Goal: Book appointment/travel/reservation

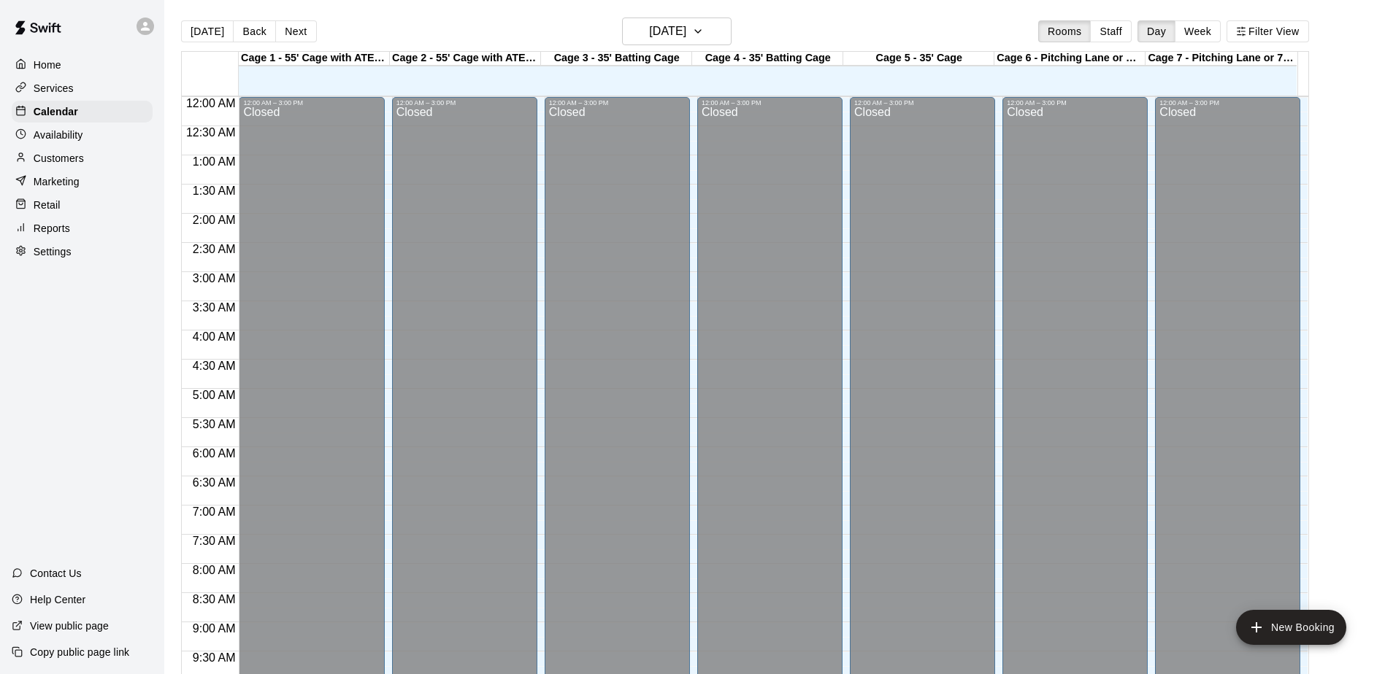
scroll to position [764, 0]
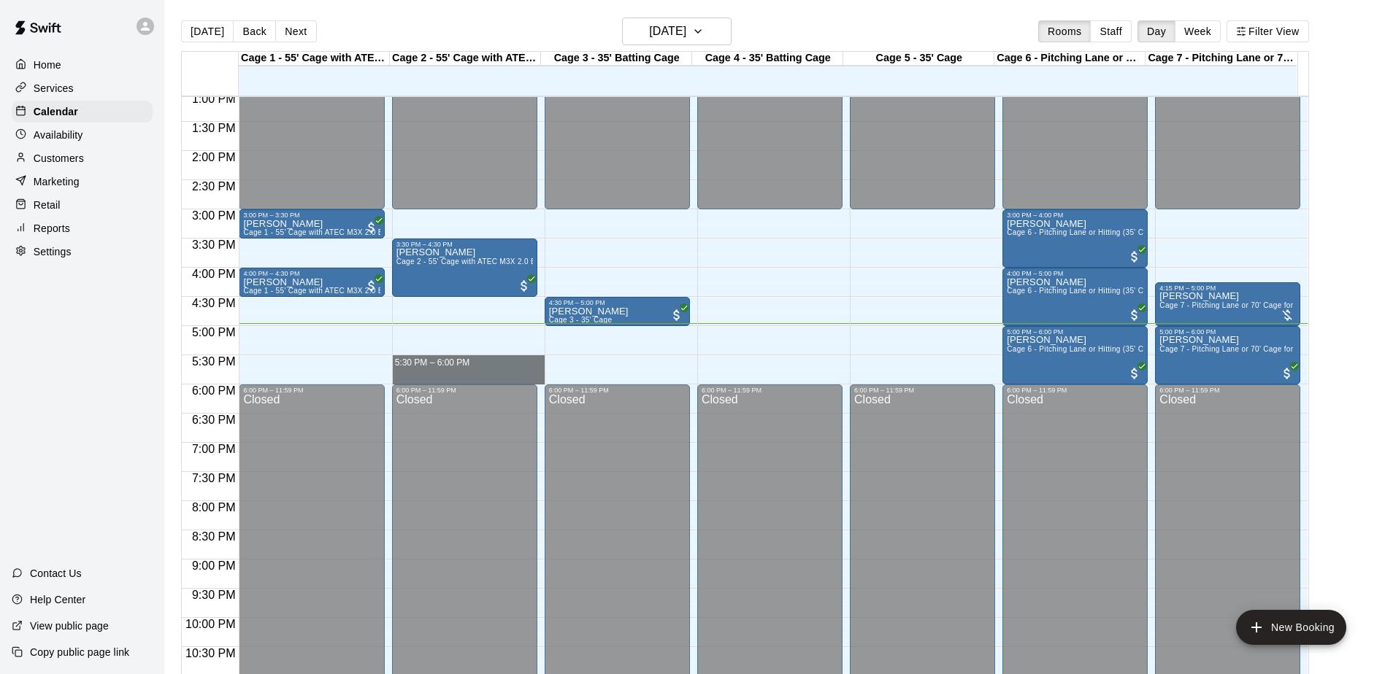
drag, startPoint x: 457, startPoint y: 359, endPoint x: 458, endPoint y: 378, distance: 19.0
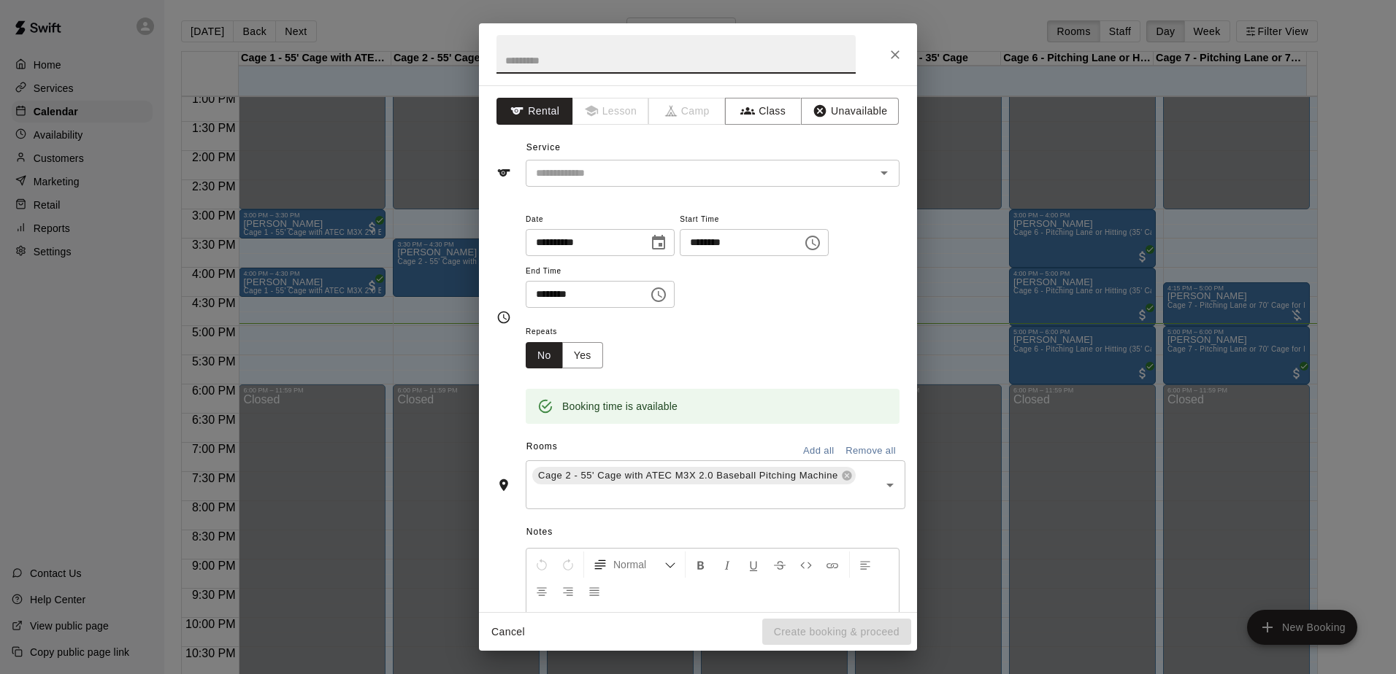
click at [900, 55] on icon "Close" at bounding box center [895, 54] width 15 height 15
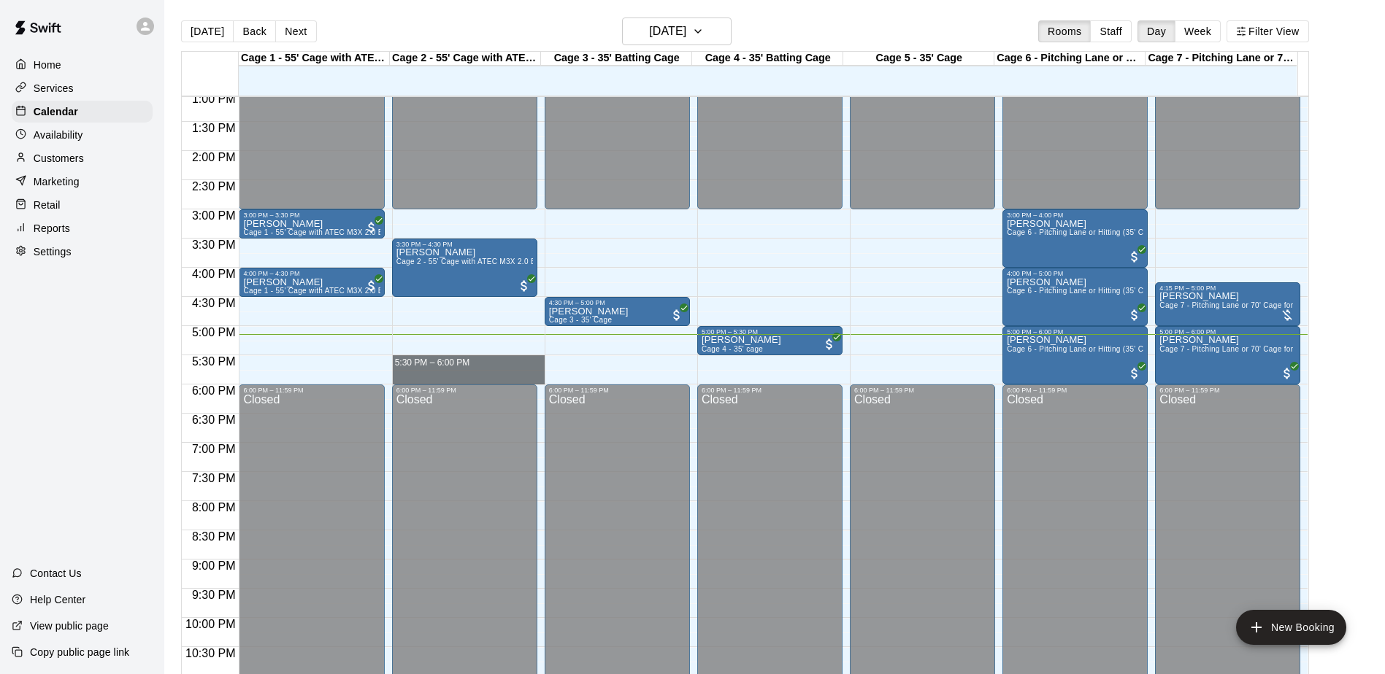
drag, startPoint x: 450, startPoint y: 360, endPoint x: 456, endPoint y: 377, distance: 18.7
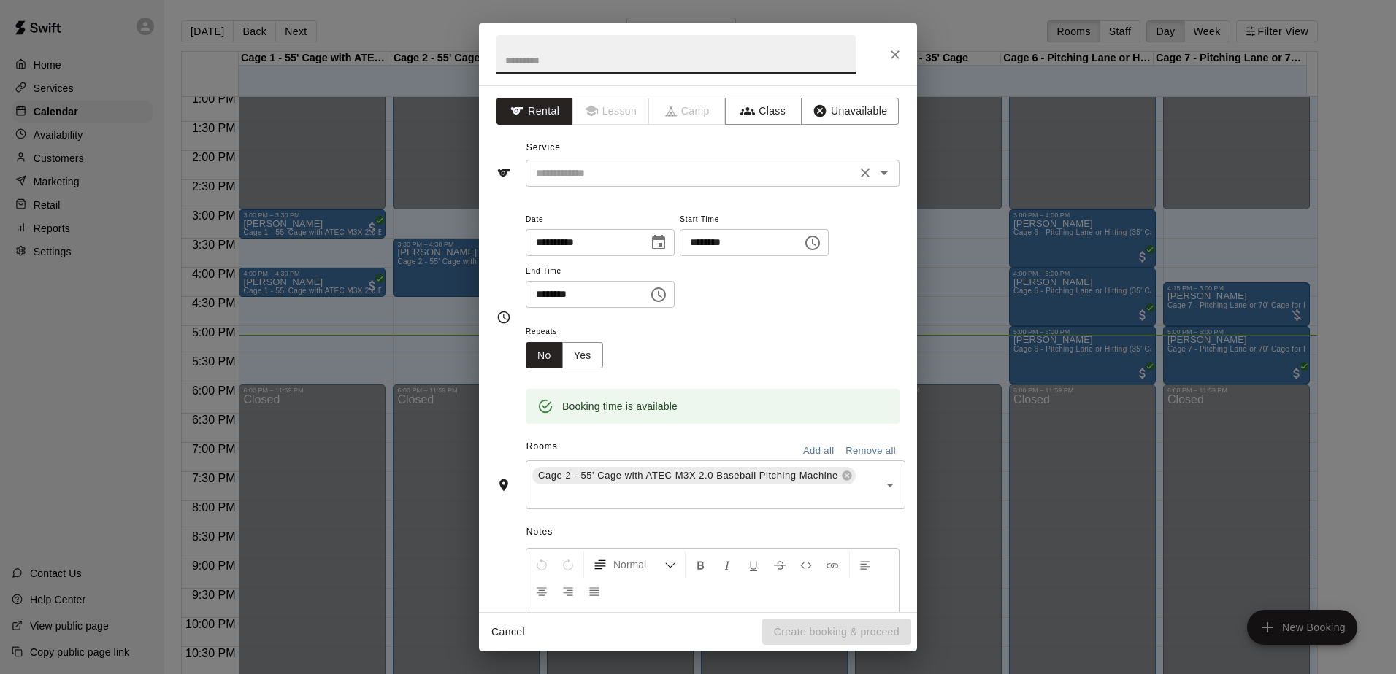
click at [639, 180] on input "text" at bounding box center [691, 173] width 322 height 18
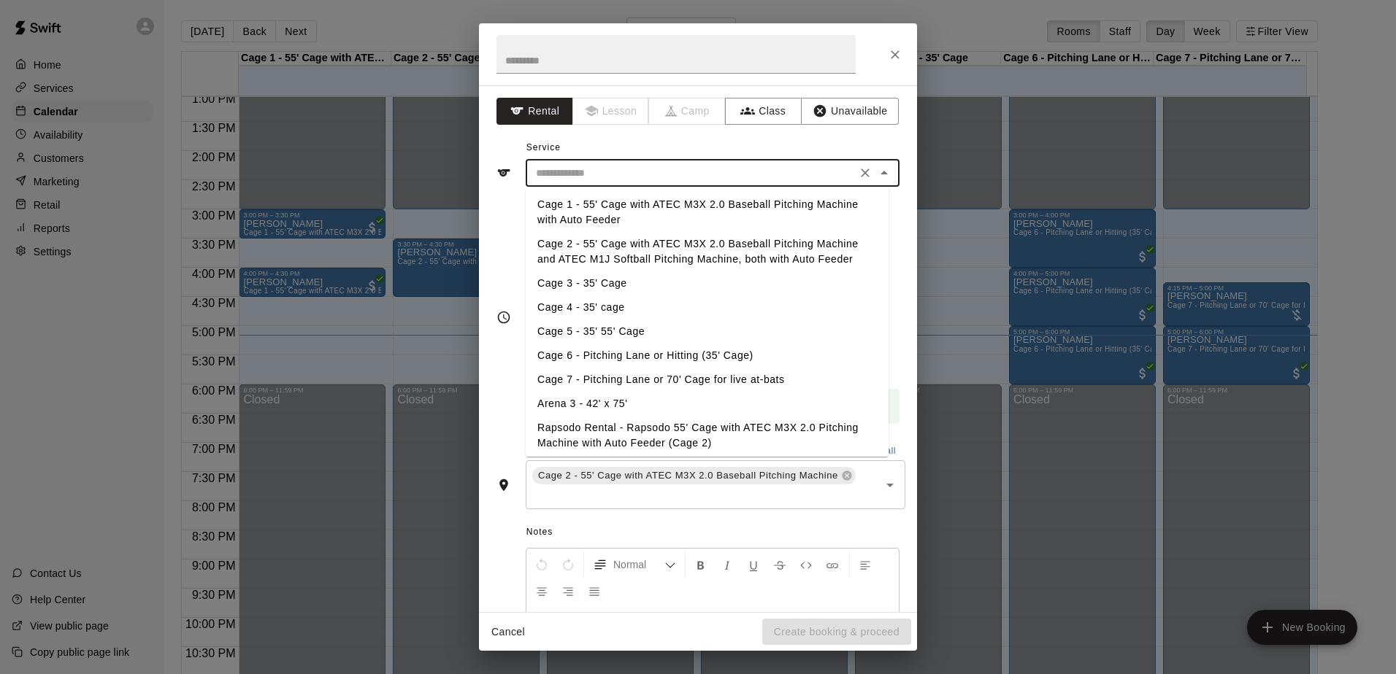
click at [601, 245] on li "Cage 2 - 55' Cage with ATEC M3X 2.0 Baseball Pitching Machine and ATEC M1J Soft…" at bounding box center [707, 251] width 363 height 39
type input "**********"
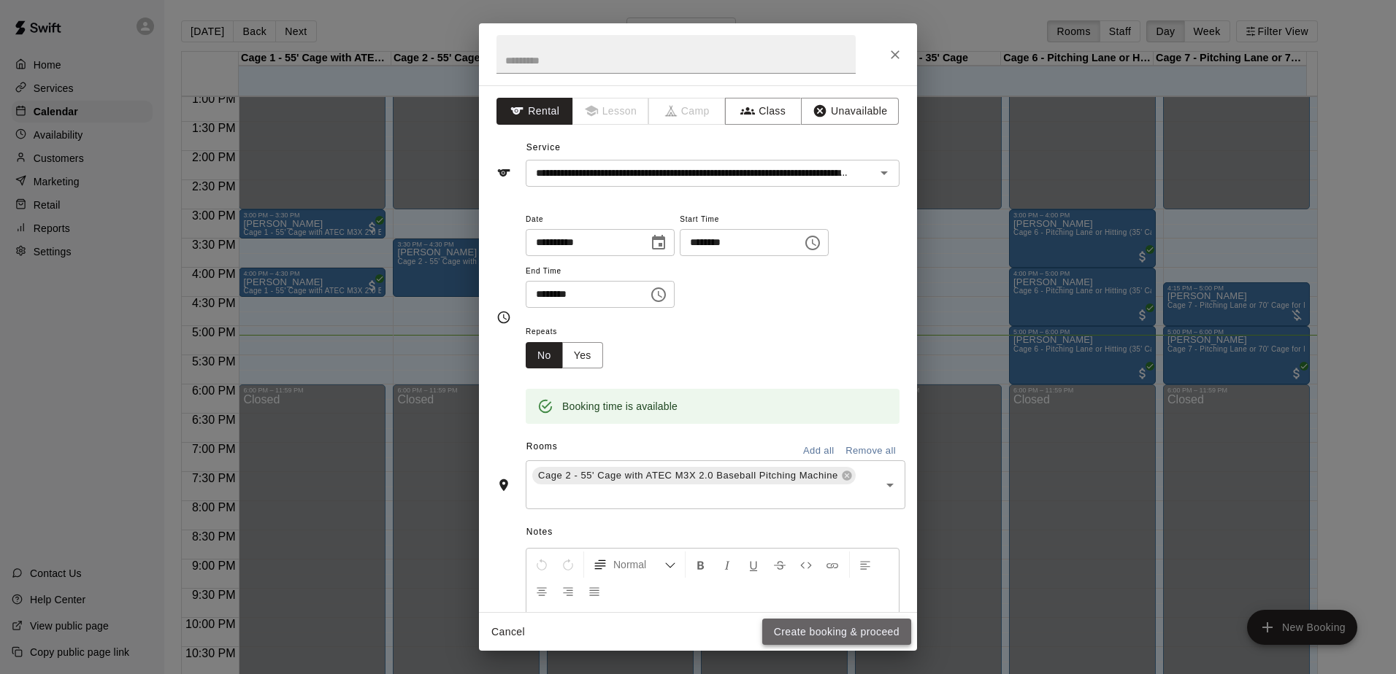
click at [842, 637] on button "Create booking & proceed" at bounding box center [836, 632] width 149 height 27
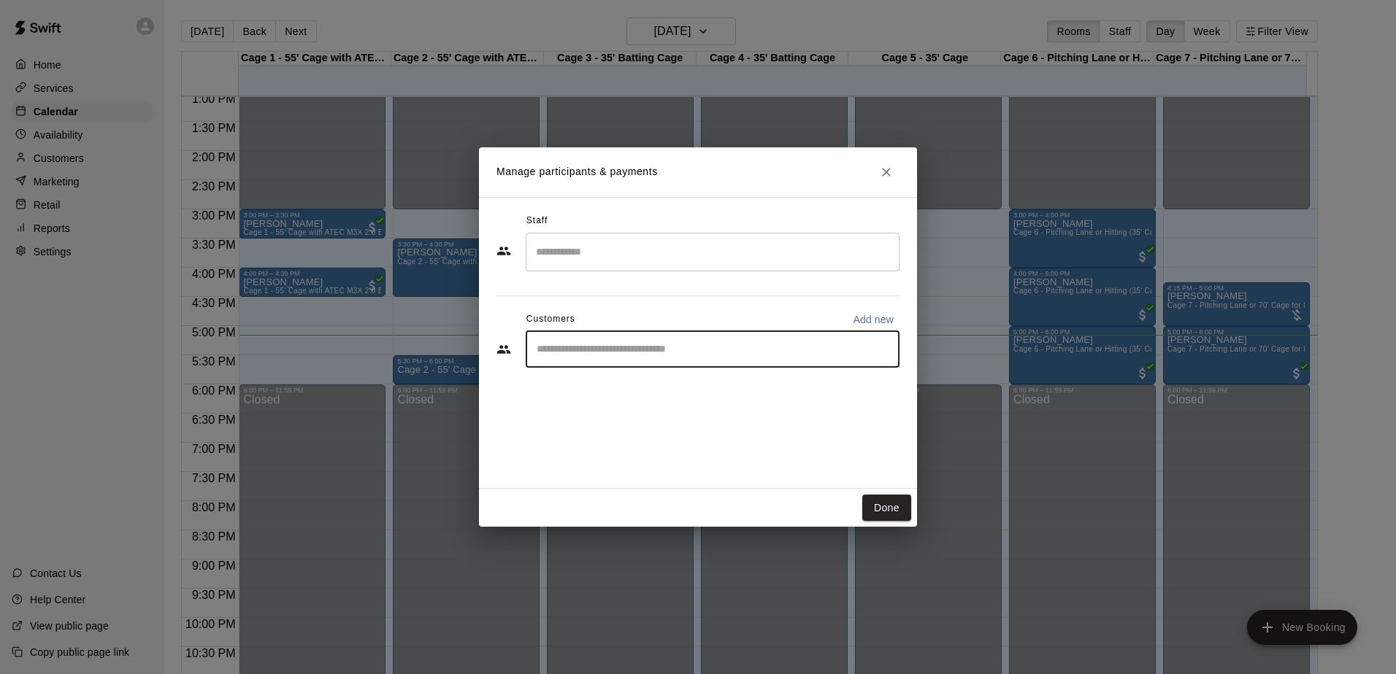
click at [604, 347] on input "Start typing to search customers..." at bounding box center [712, 349] width 361 height 15
type input "******"
click at [623, 396] on span "[EMAIL_ADDRESS][DOMAIN_NAME]" at bounding box center [644, 399] width 157 height 10
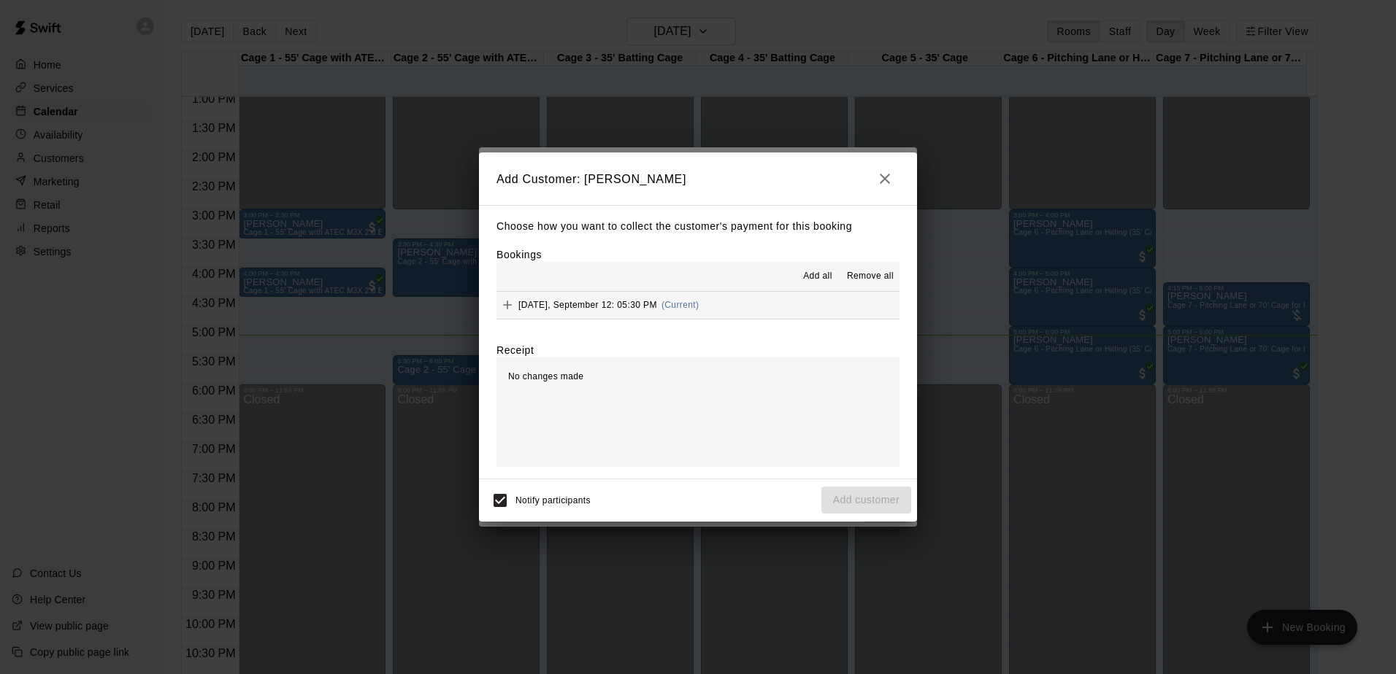
click at [723, 309] on button "[DATE], September 12: 05:30 PM (Current)" at bounding box center [697, 305] width 403 height 27
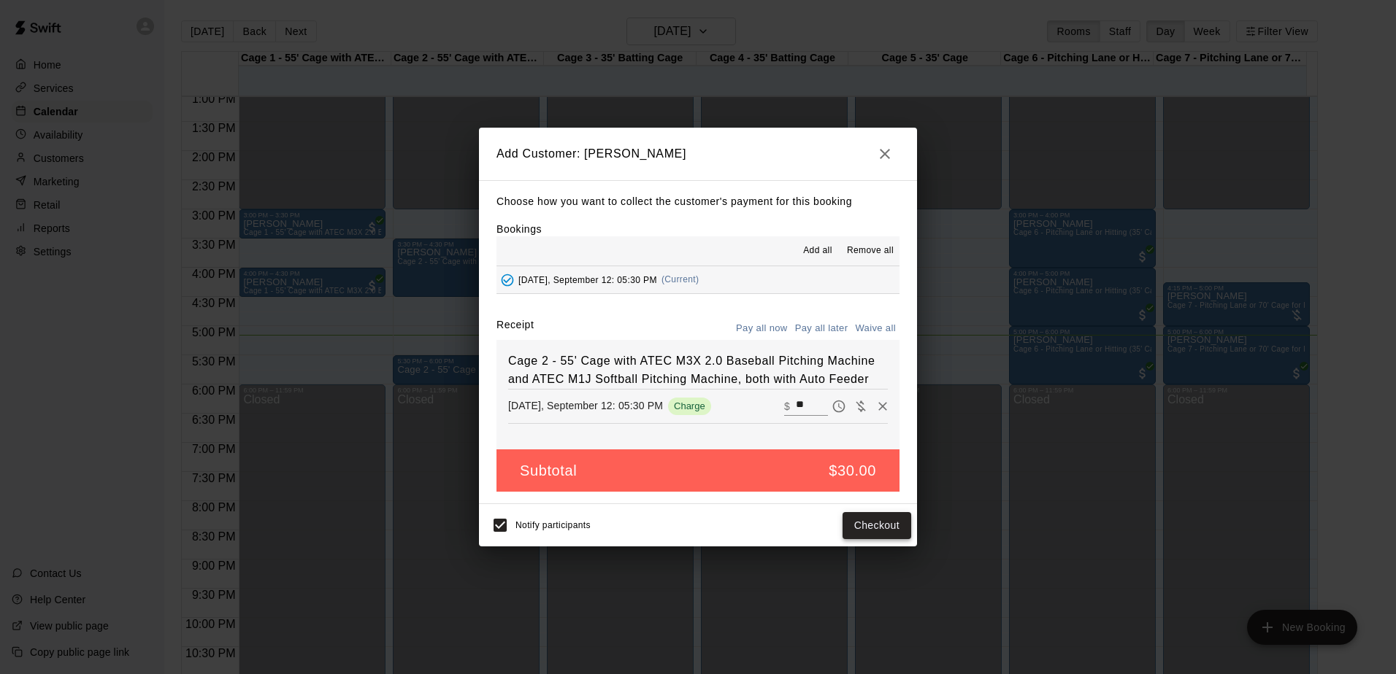
click at [866, 528] on button "Checkout" at bounding box center [876, 525] width 69 height 27
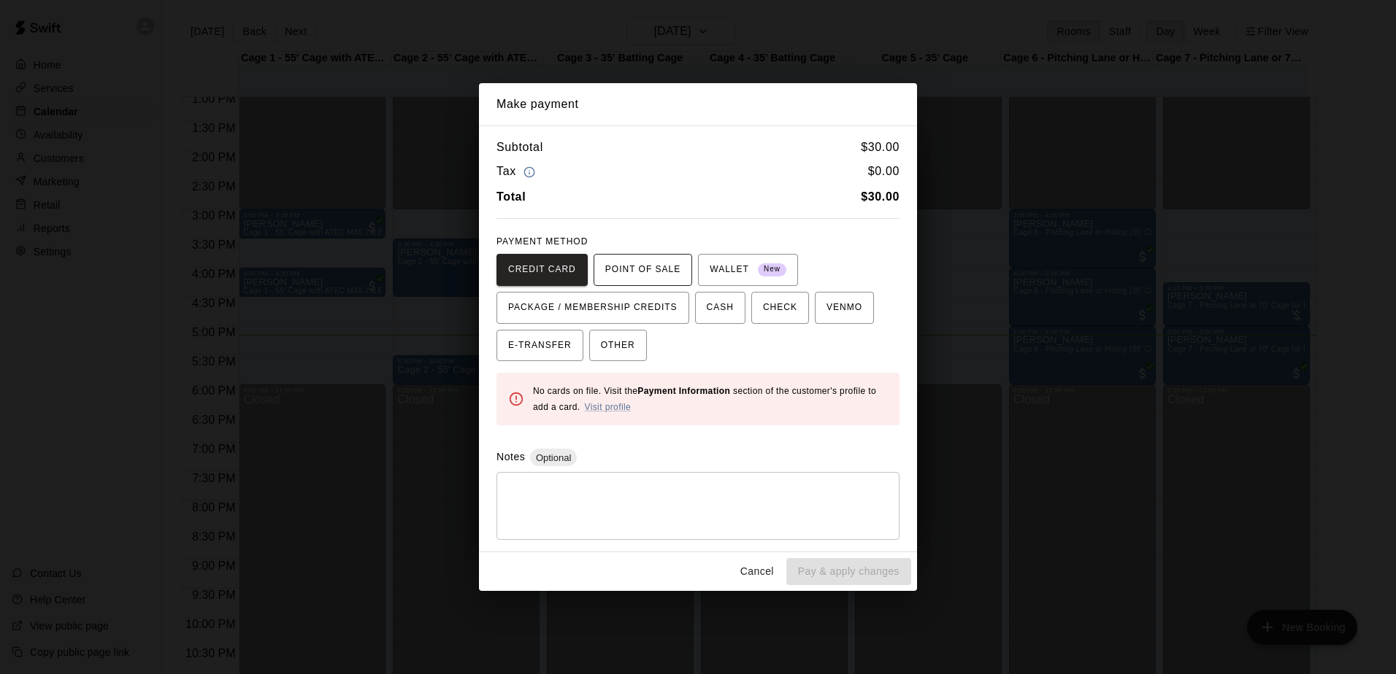
click at [620, 269] on span "POINT OF SALE" at bounding box center [642, 269] width 75 height 23
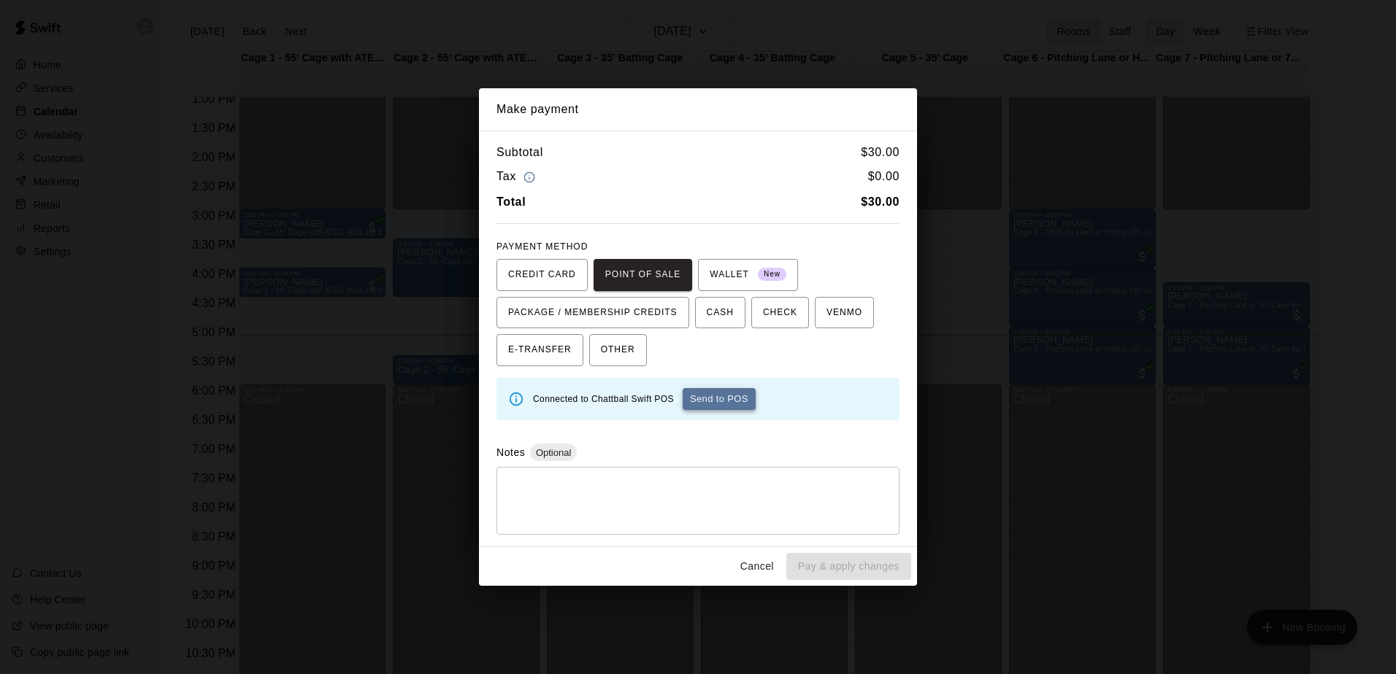
click at [715, 398] on button "Send to POS" at bounding box center [719, 399] width 73 height 22
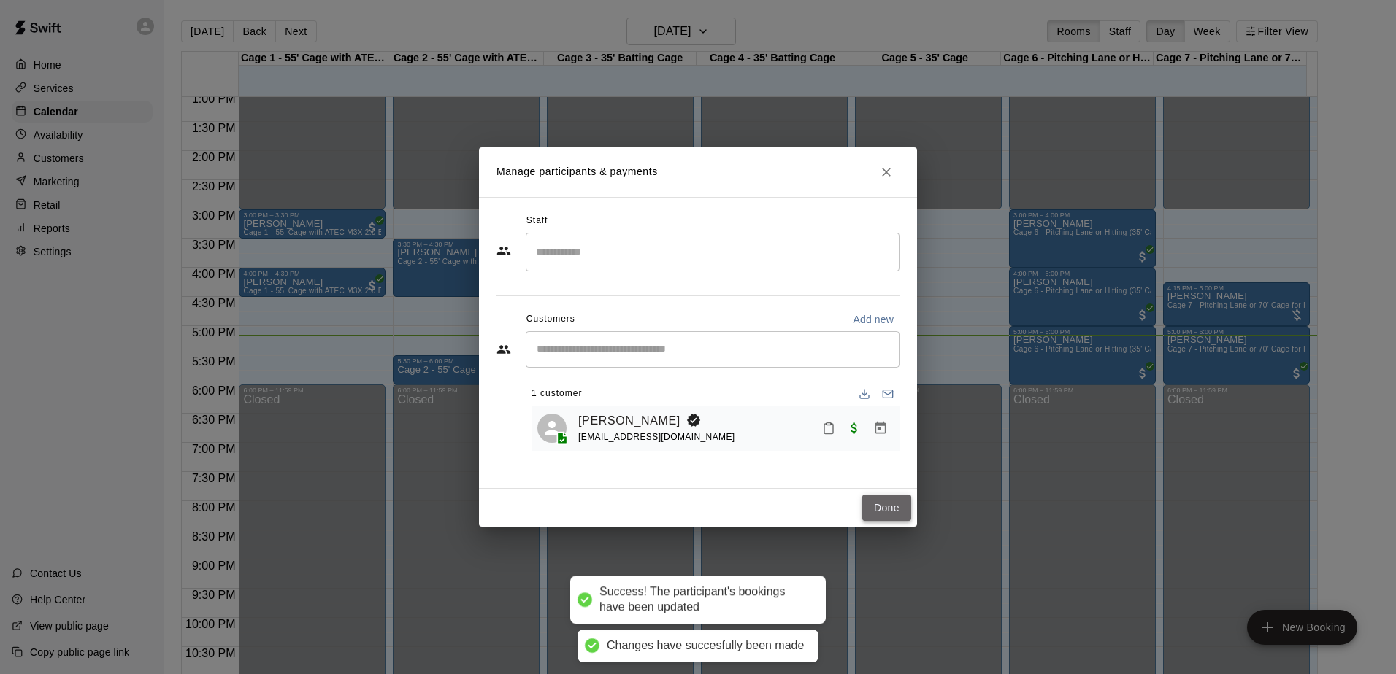
click at [890, 516] on button "Done" at bounding box center [886, 508] width 49 height 27
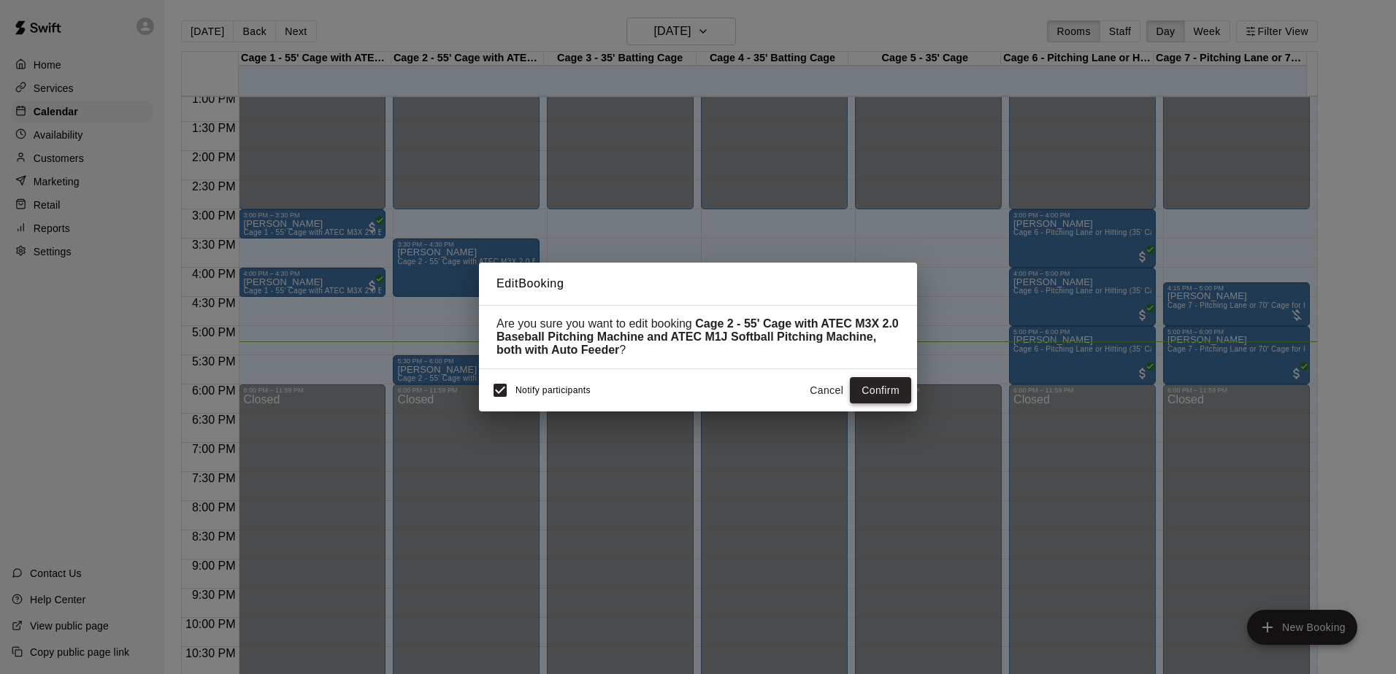
click at [858, 398] on button "Confirm" at bounding box center [880, 390] width 61 height 27
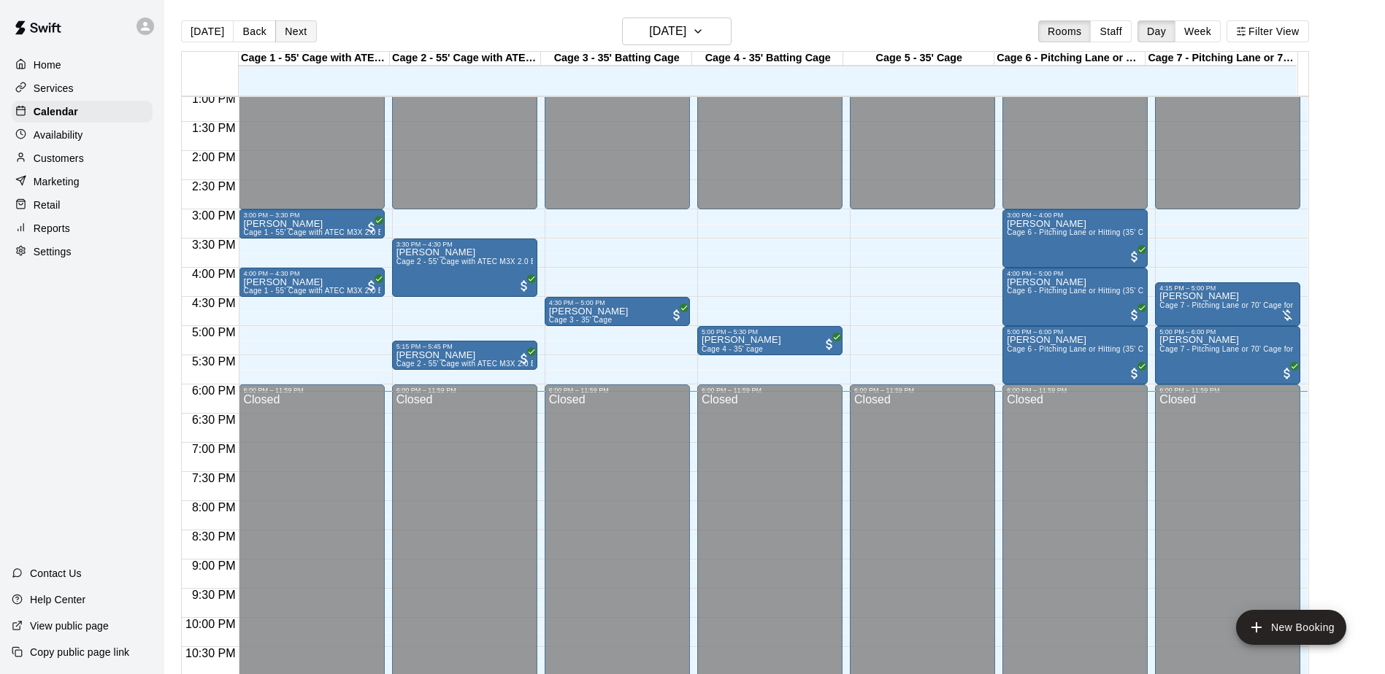
click at [294, 22] on button "Next" at bounding box center [295, 31] width 41 height 22
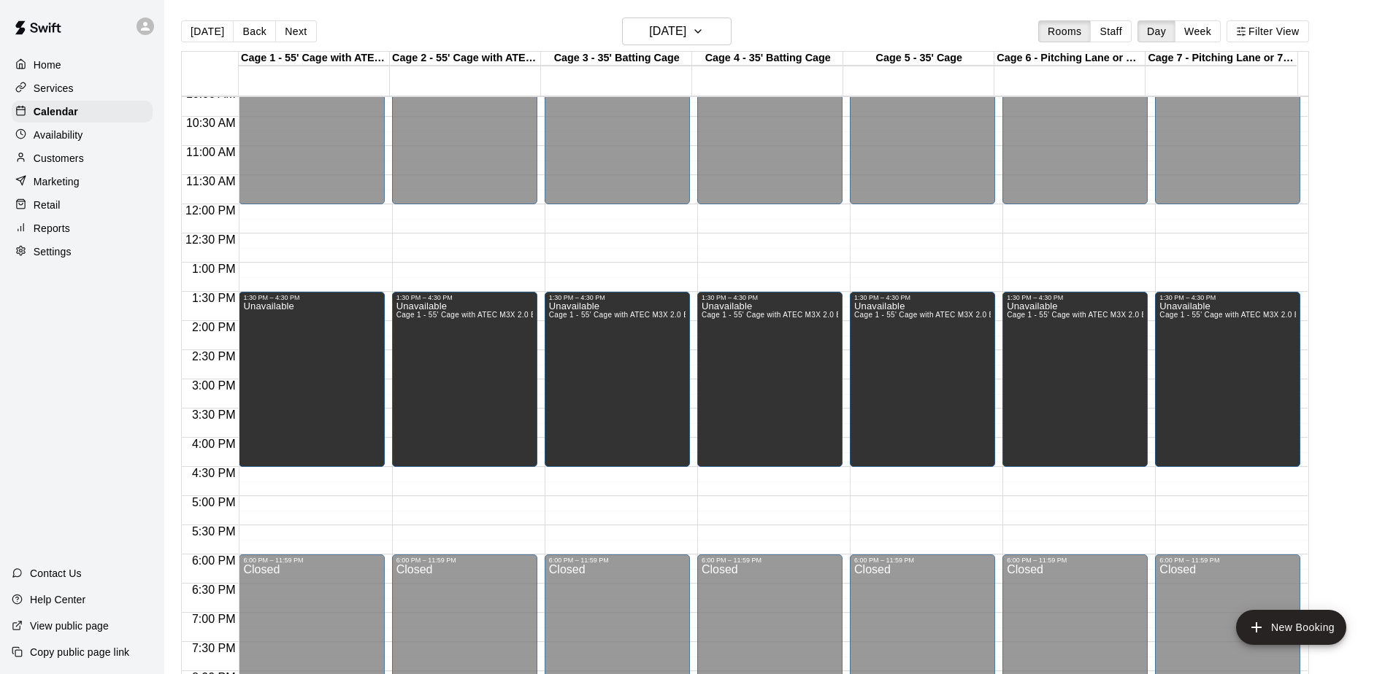
scroll to position [618, 0]
